Goal: Information Seeking & Learning: Find specific fact

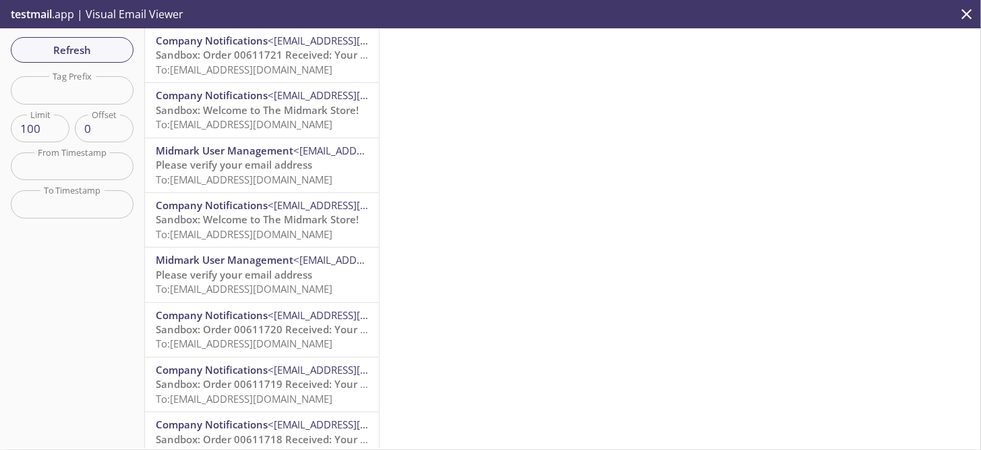
click at [198, 73] on span "To: [EMAIL_ADDRESS][DOMAIN_NAME]" at bounding box center [244, 69] width 177 height 13
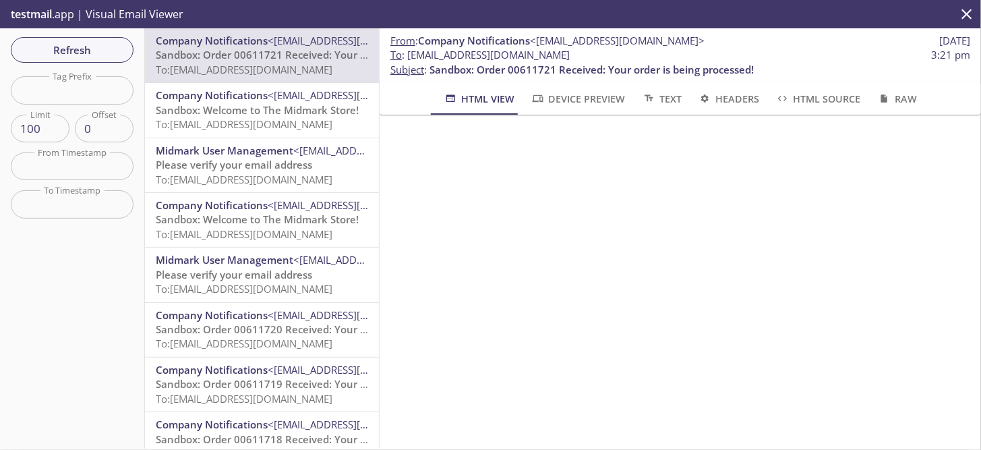
drag, startPoint x: 599, startPoint y: 55, endPoint x: 408, endPoint y: 60, distance: 190.9
click at [408, 60] on span "To : [EMAIL_ADDRESS][DOMAIN_NAME] 3:21 pm" at bounding box center [680, 55] width 580 height 14
copy span "[EMAIL_ADDRESS][DOMAIN_NAME]"
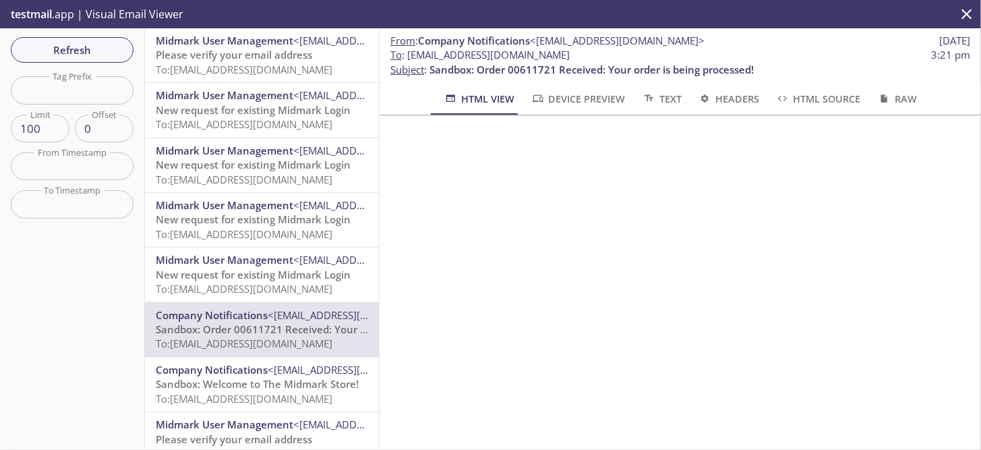
click at [287, 55] on span "Please verify your email address" at bounding box center [234, 54] width 156 height 13
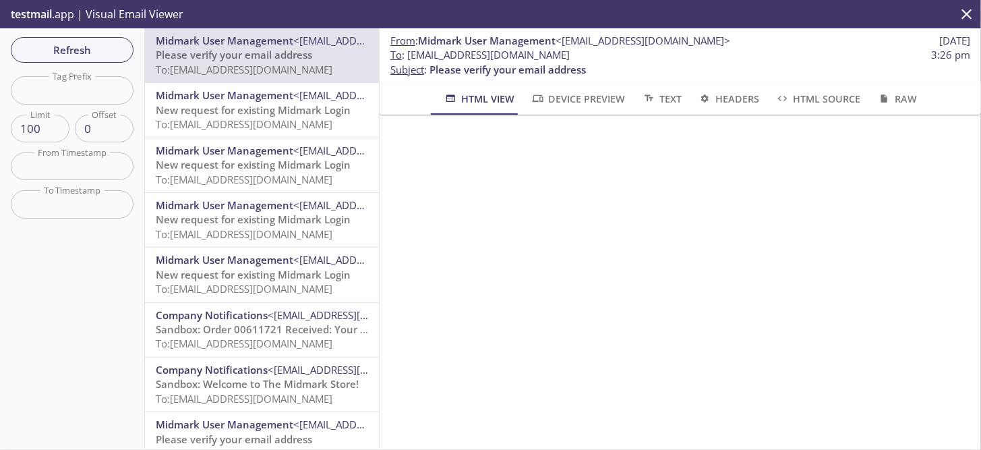
scroll to position [67, 0]
drag, startPoint x: 603, startPoint y: 57, endPoint x: 408, endPoint y: 55, distance: 194.8
click at [408, 55] on span "To : ecommerce.tmtest12@inbox.testmail.app" at bounding box center [479, 55] width 179 height 14
copy span "ecommerce.tmtest12@inbox.testmail.app"
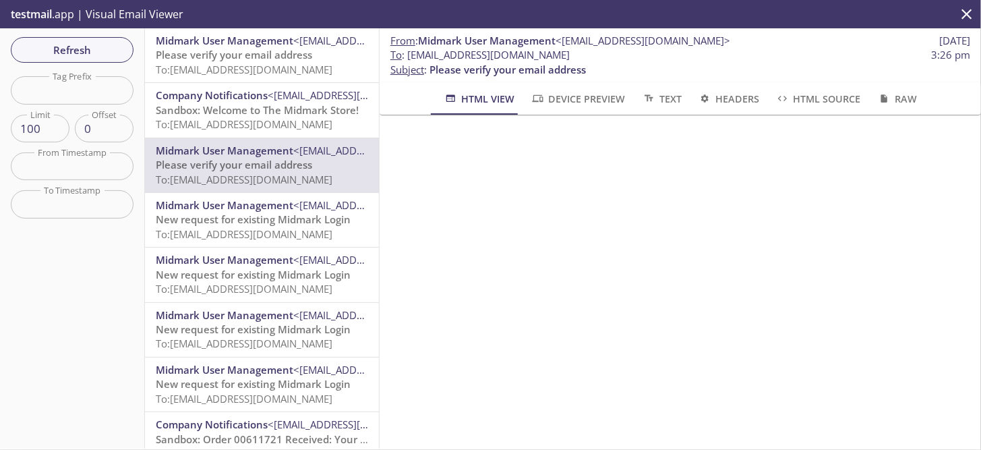
scroll to position [67, 0]
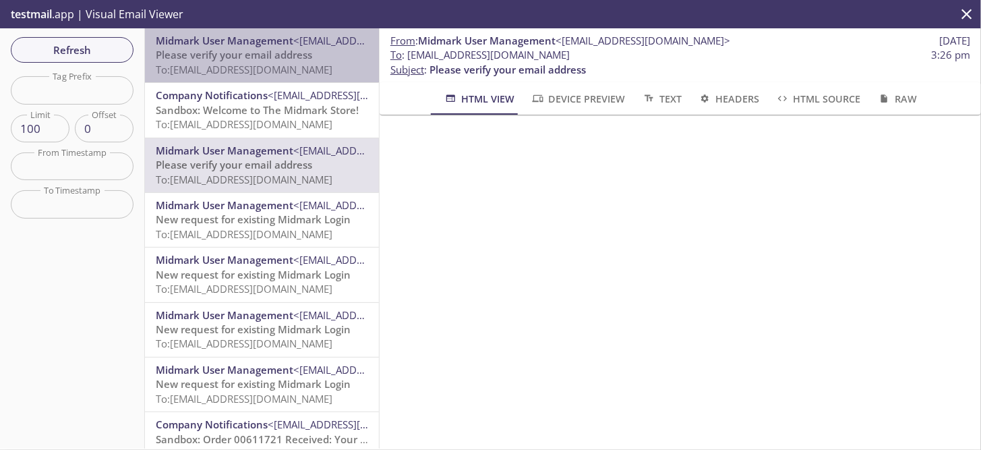
click at [262, 49] on span "Please verify your email address" at bounding box center [234, 54] width 156 height 13
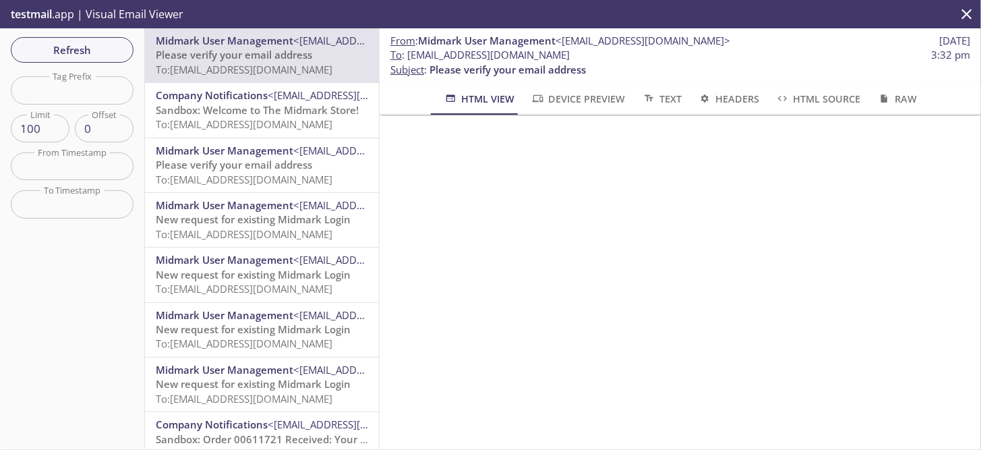
scroll to position [58, 0]
drag, startPoint x: 591, startPoint y: 53, endPoint x: 410, endPoint y: 53, distance: 180.7
click at [410, 53] on span "To : ecommerce.tmtest13@inbox.testmail.app 3:32 pm" at bounding box center [680, 55] width 580 height 14
copy span "ecommerce.tmtest13@inbox.testmail.app"
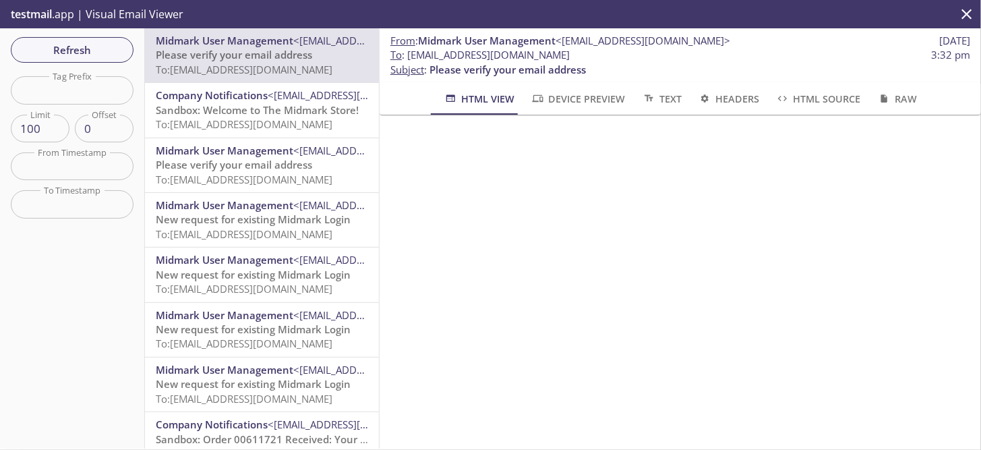
copy span "ecommerce.tmtest13@inbox.testmail.app"
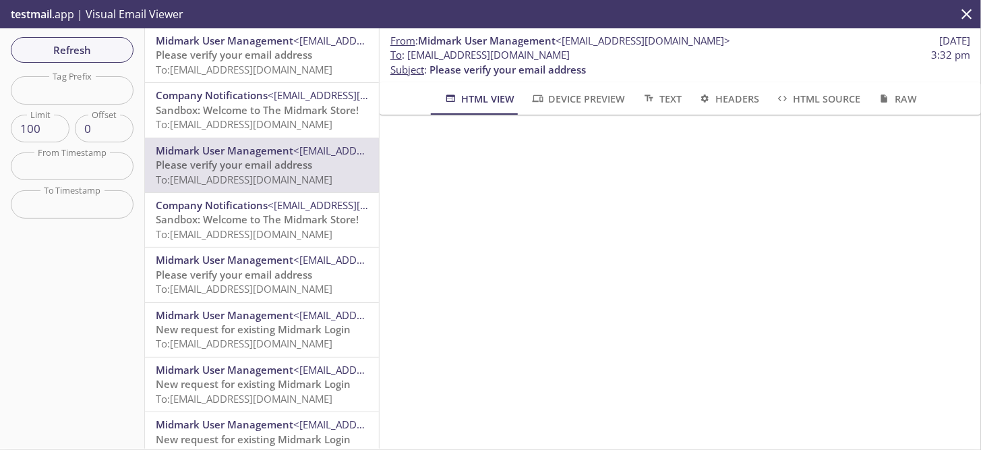
scroll to position [90, 0]
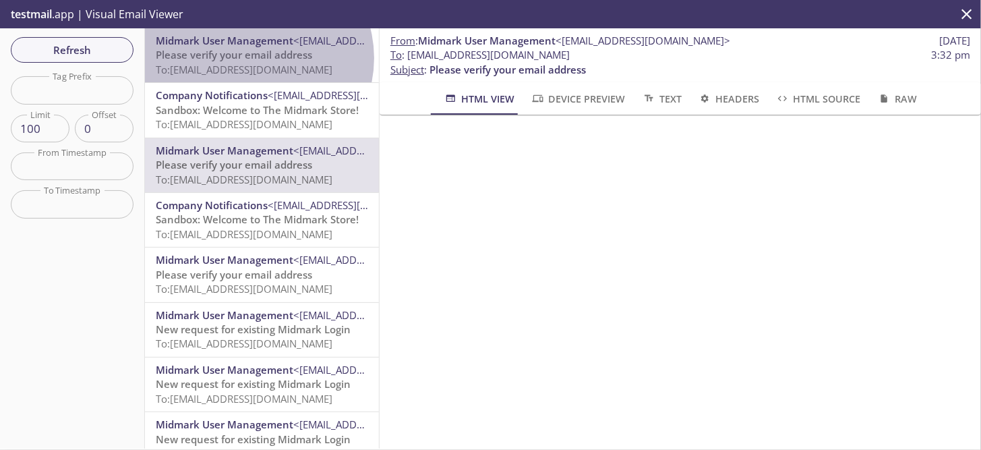
click at [255, 58] on span "Please verify your email address" at bounding box center [234, 54] width 156 height 13
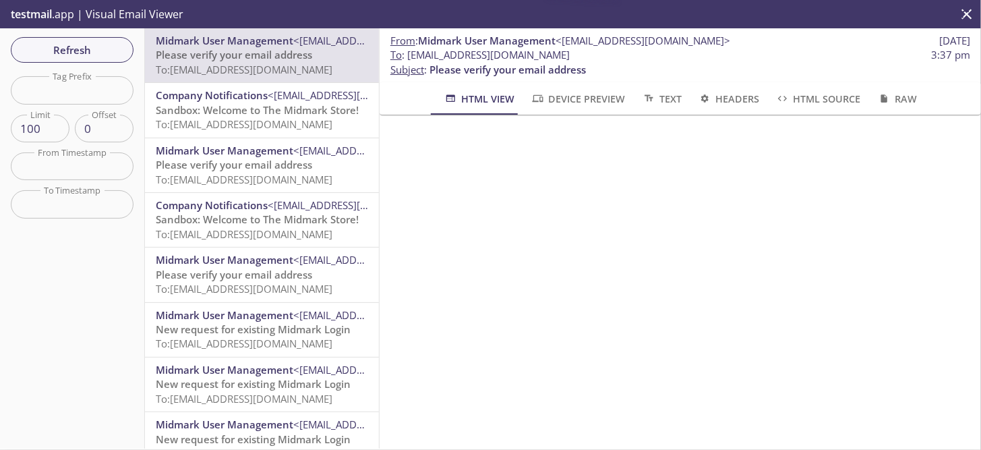
scroll to position [67, 0]
